Goal: Information Seeking & Learning: Learn about a topic

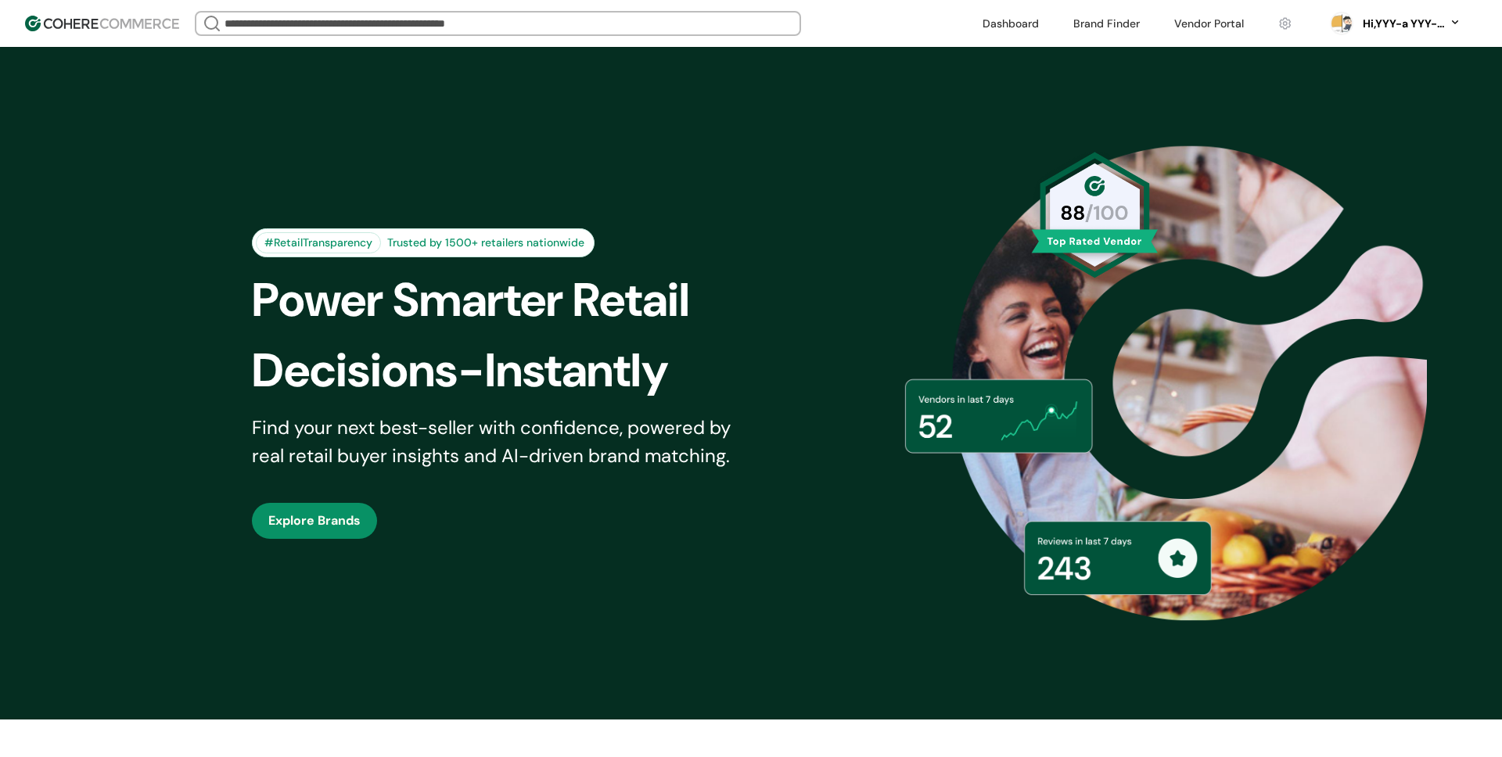
click at [1117, 27] on link at bounding box center [1106, 23] width 85 height 23
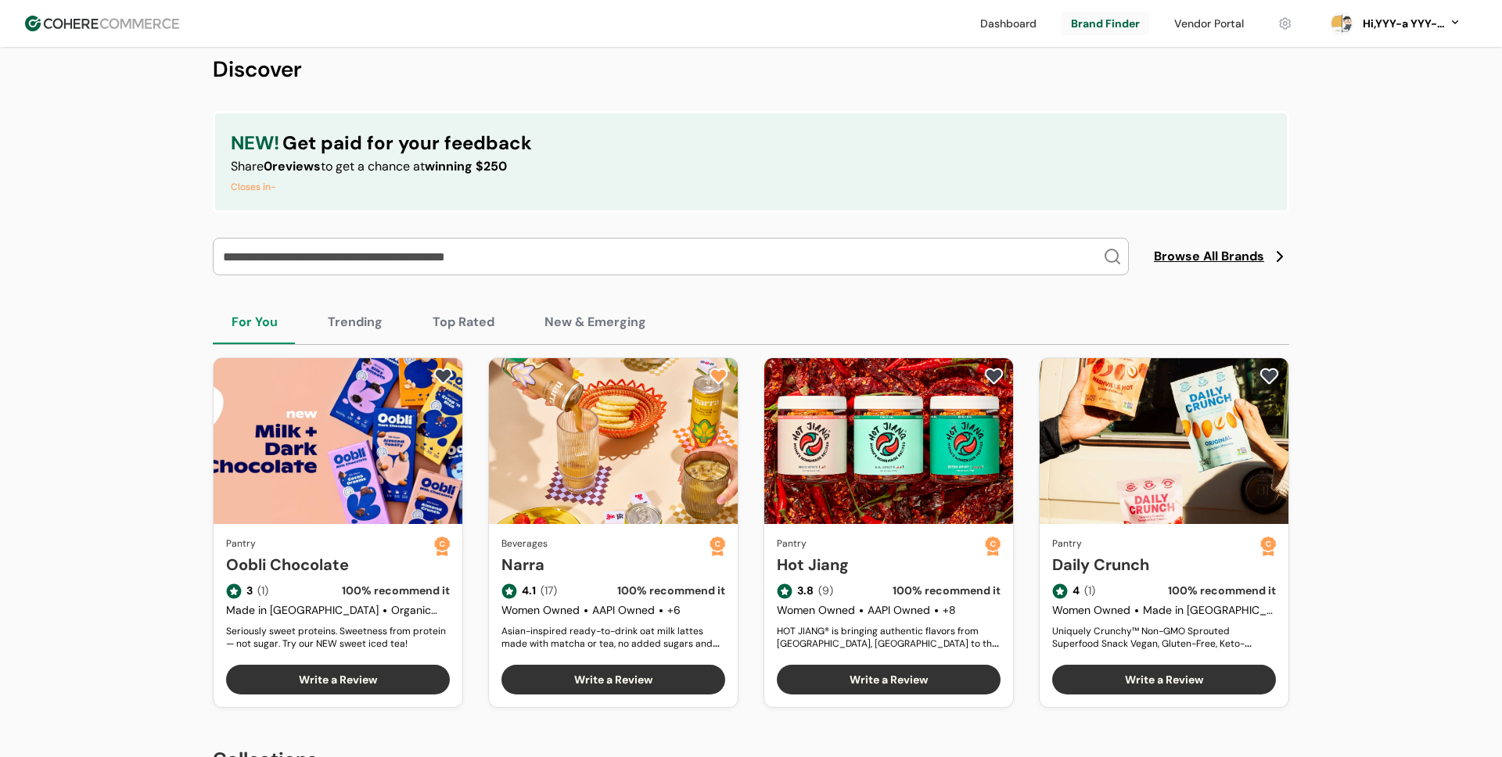
scroll to position [289, 0]
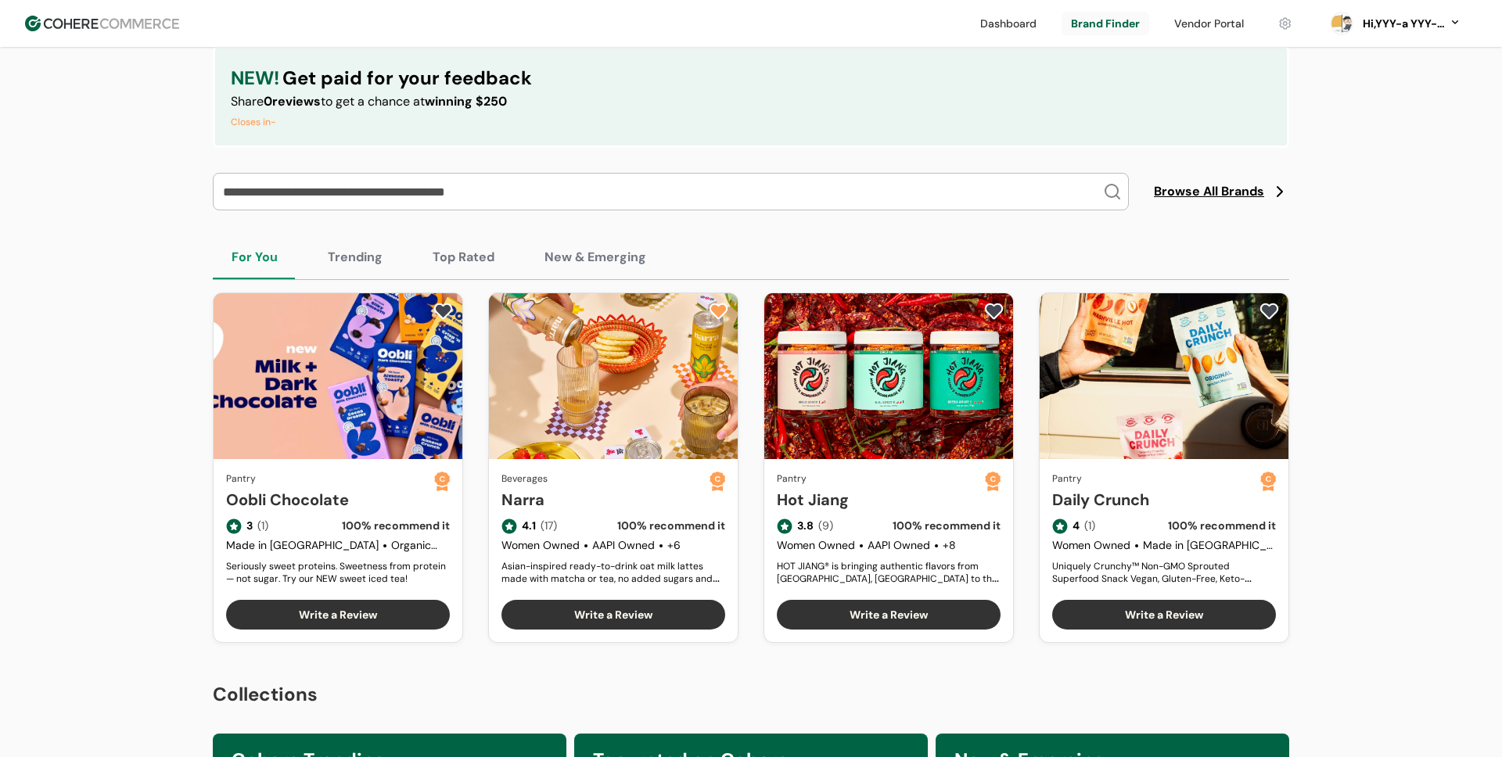
click at [585, 253] on button "New & Emerging" at bounding box center [595, 257] width 139 height 44
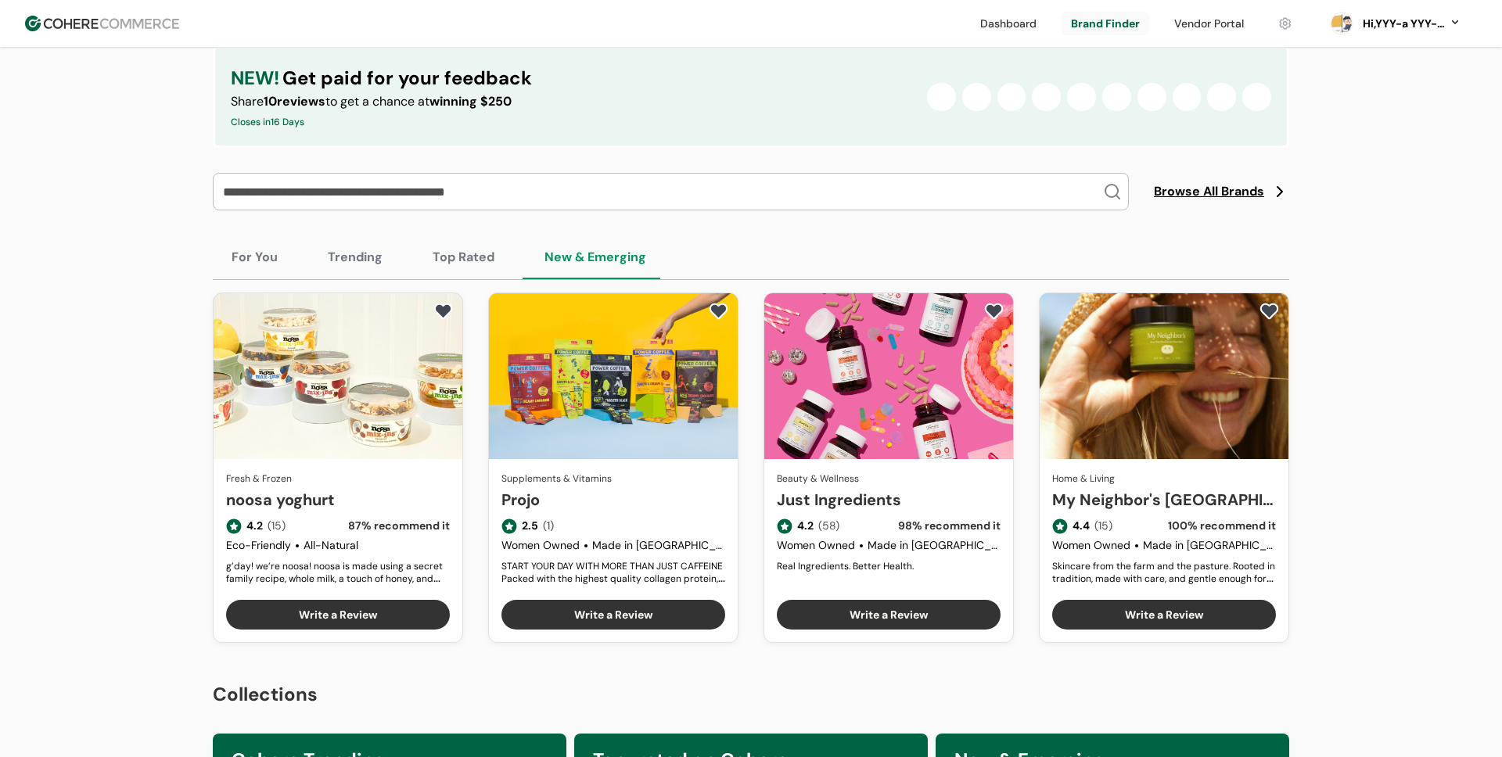
click at [369, 488] on link "noosa yoghurt" at bounding box center [338, 499] width 224 height 23
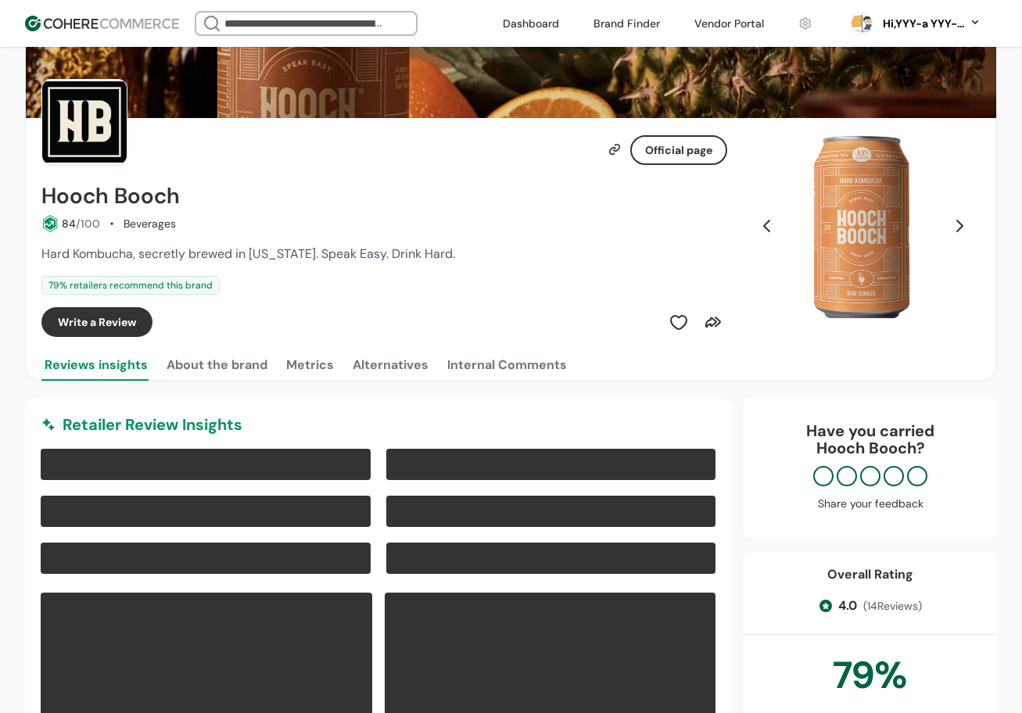
scroll to position [66, 0]
